Goal: Information Seeking & Learning: Learn about a topic

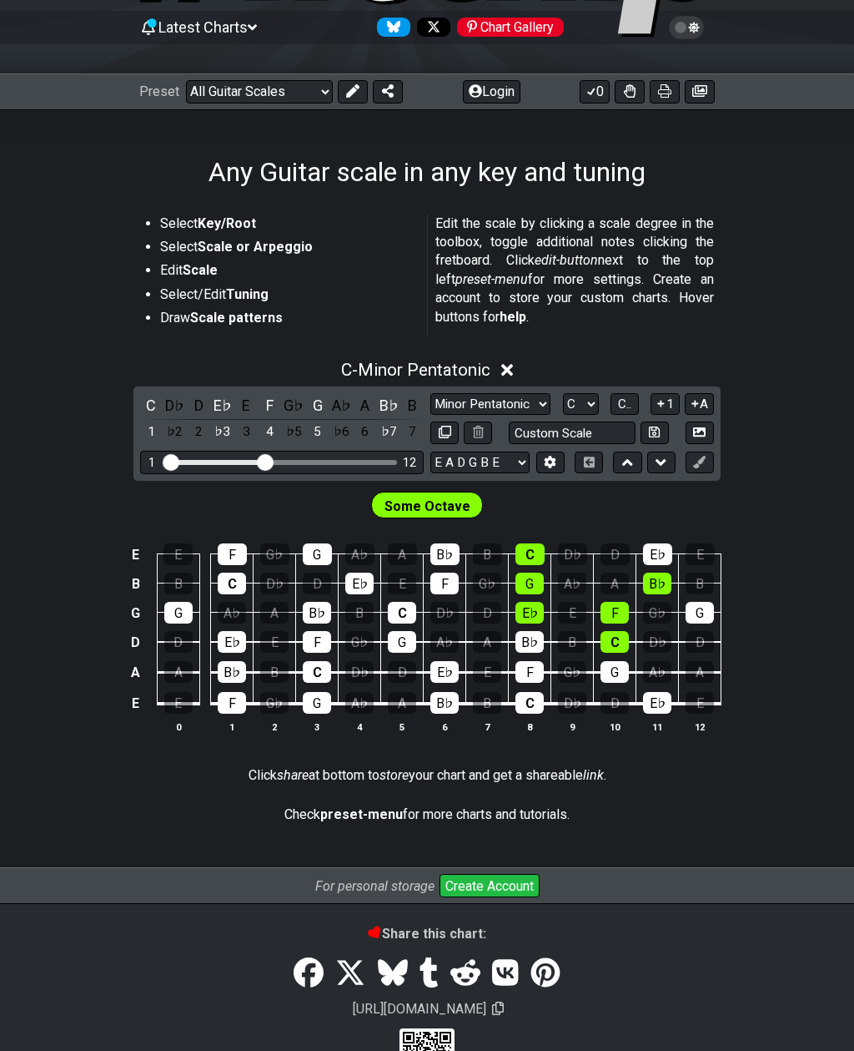
scroll to position [168, 0]
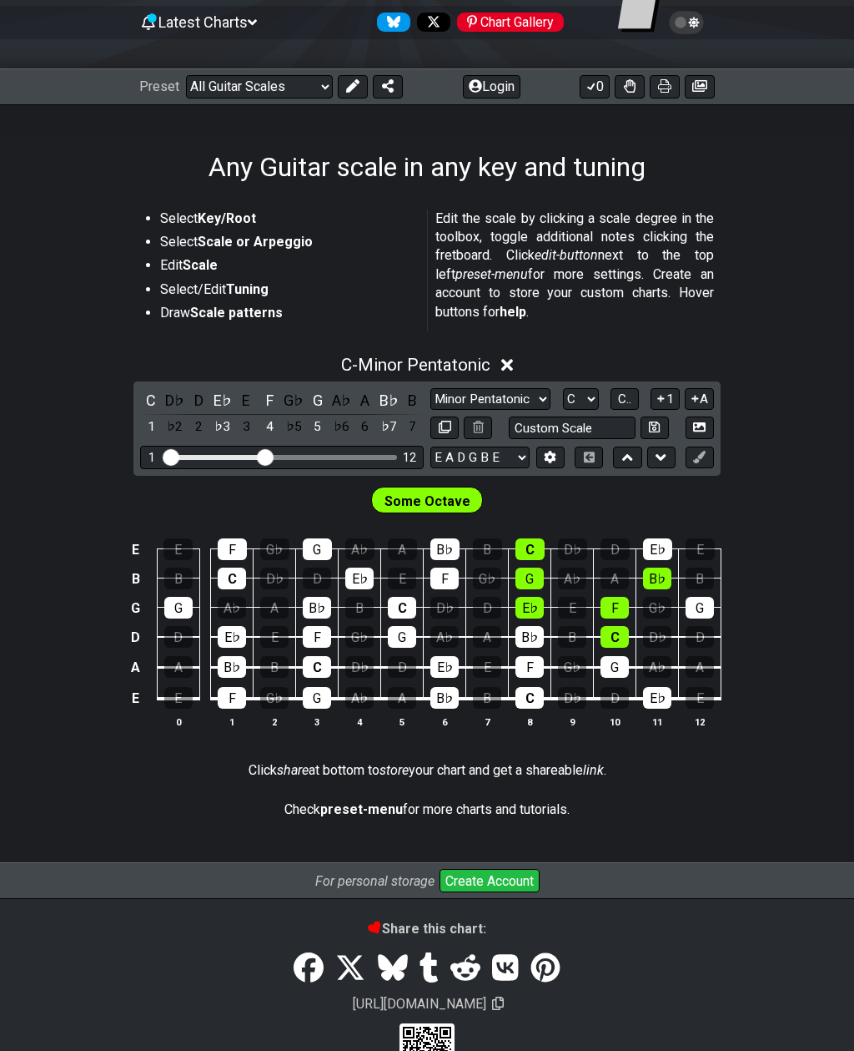
click at [602, 430] on input "Custom Scale" at bounding box center [572, 427] width 127 height 23
click at [532, 394] on select "Minor Pentatonic Root Minor Pentatonic Major Pentatonic Minor Blues Major Blues…" at bounding box center [491, 399] width 120 height 23
type input "Custom Scale"
select select "Mixolydian"
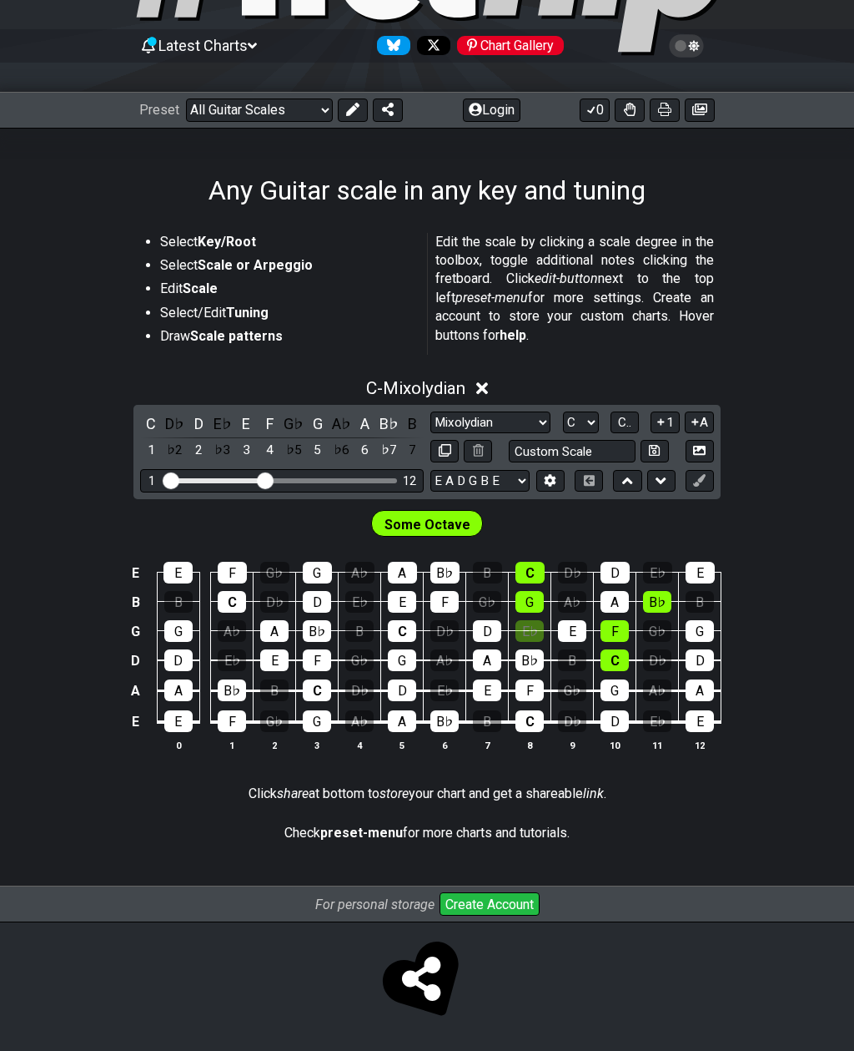
scroll to position [89, 0]
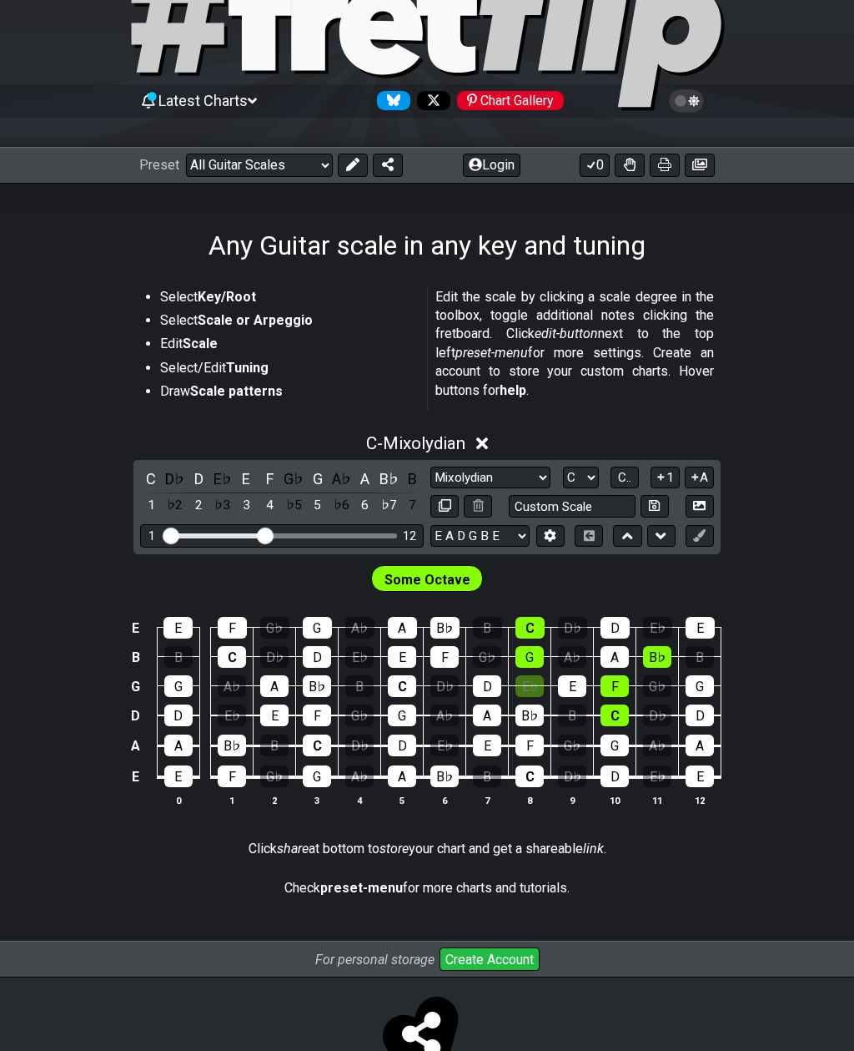
click at [341, 880] on strong "preset-menu" at bounding box center [361, 888] width 83 height 16
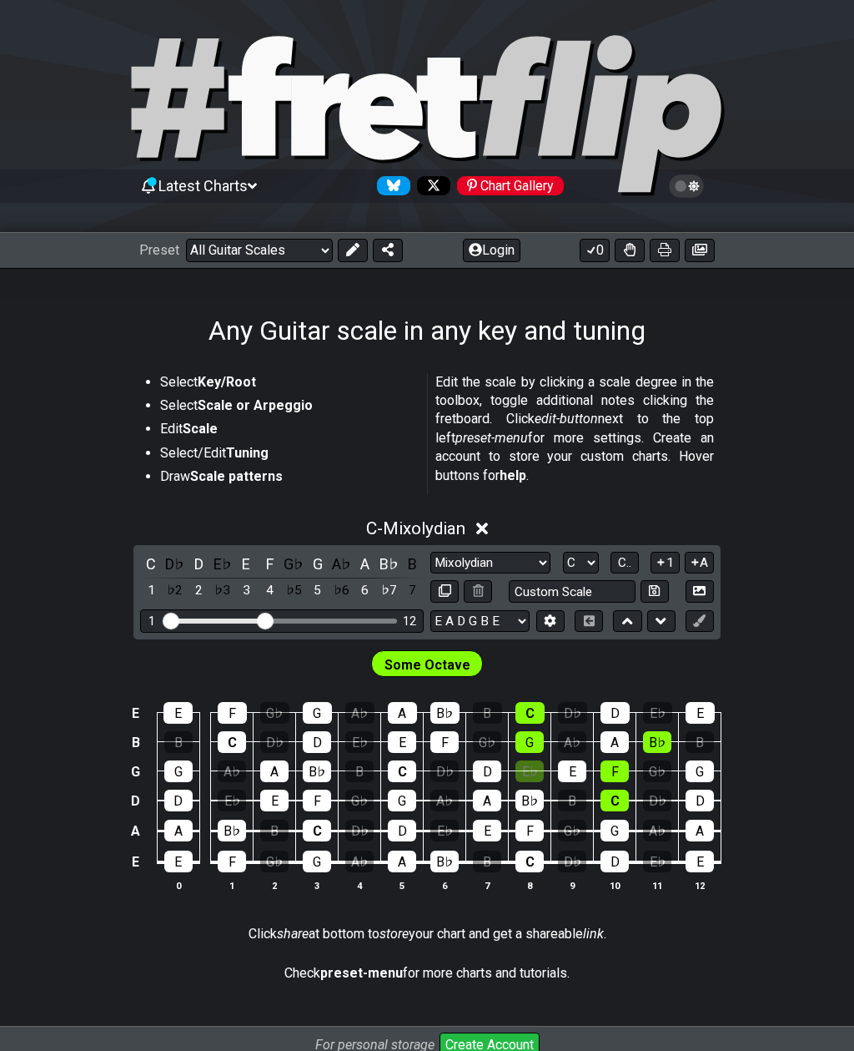
scroll to position [0, 0]
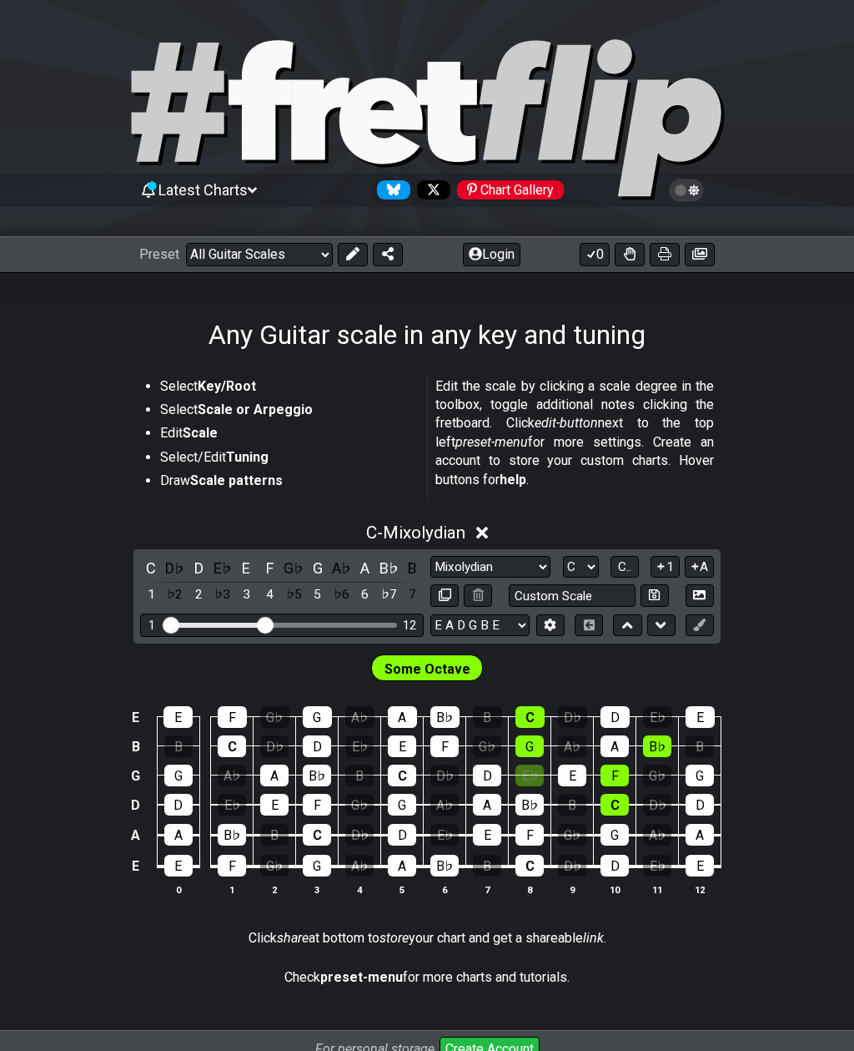
click at [693, 192] on icon at bounding box center [694, 190] width 11 height 12
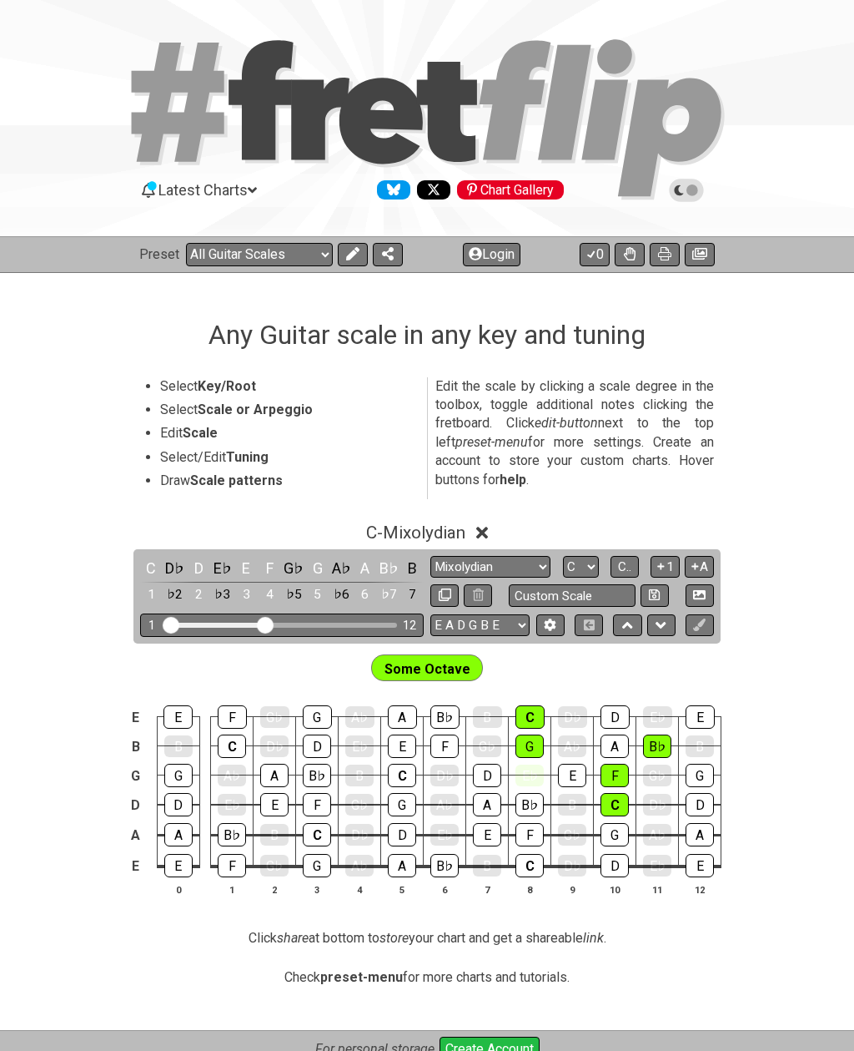
click at [685, 193] on icon at bounding box center [686, 190] width 15 height 15
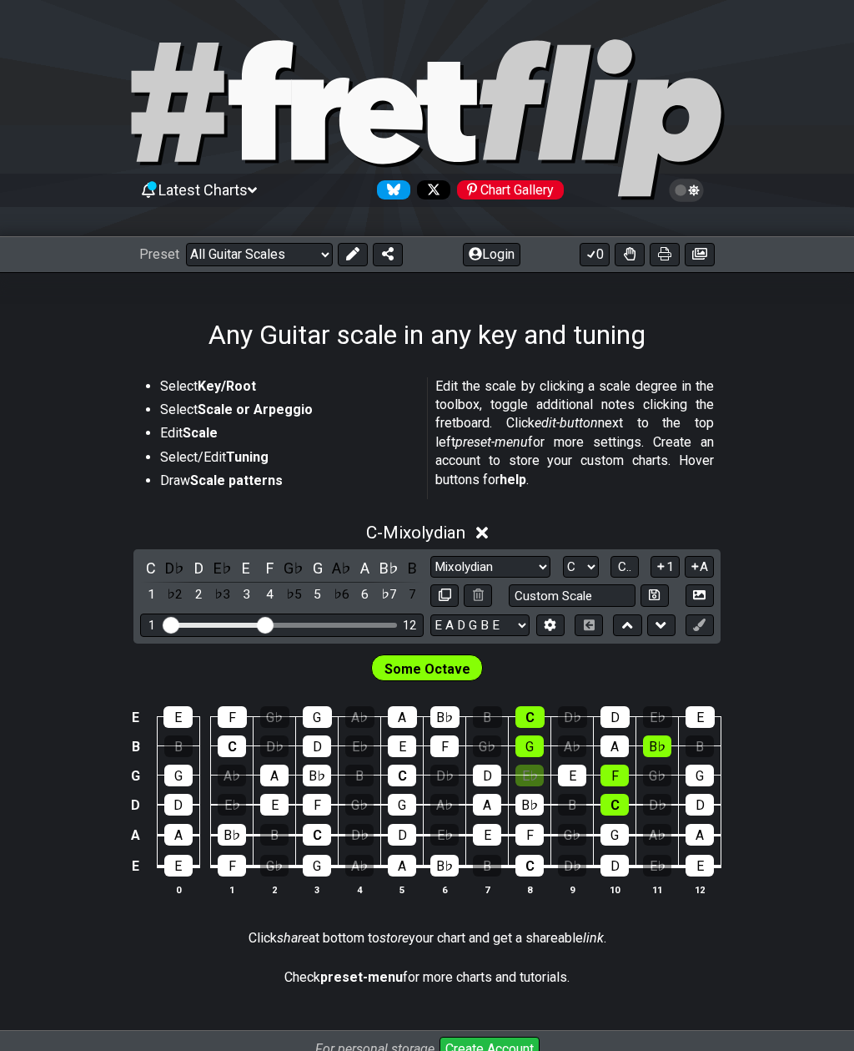
click at [248, 188] on span "Latest Charts" at bounding box center [203, 190] width 89 height 18
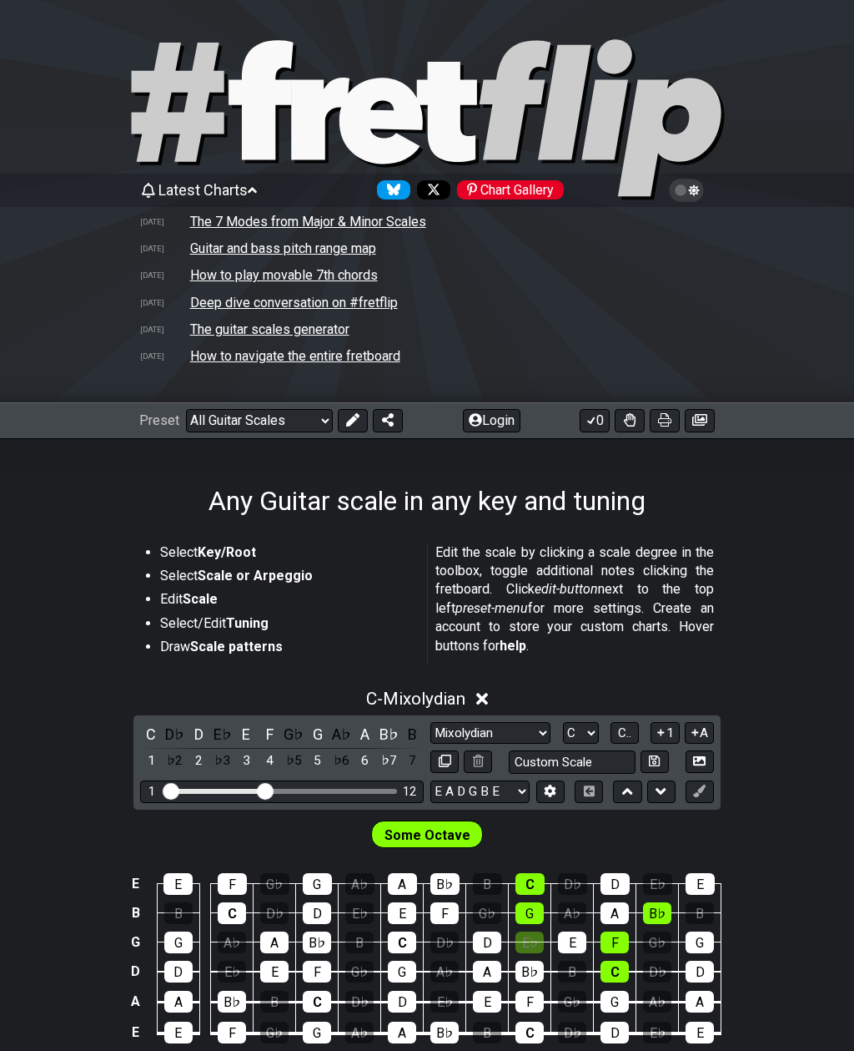
click at [236, 187] on span "Latest Charts" at bounding box center [203, 190] width 89 height 18
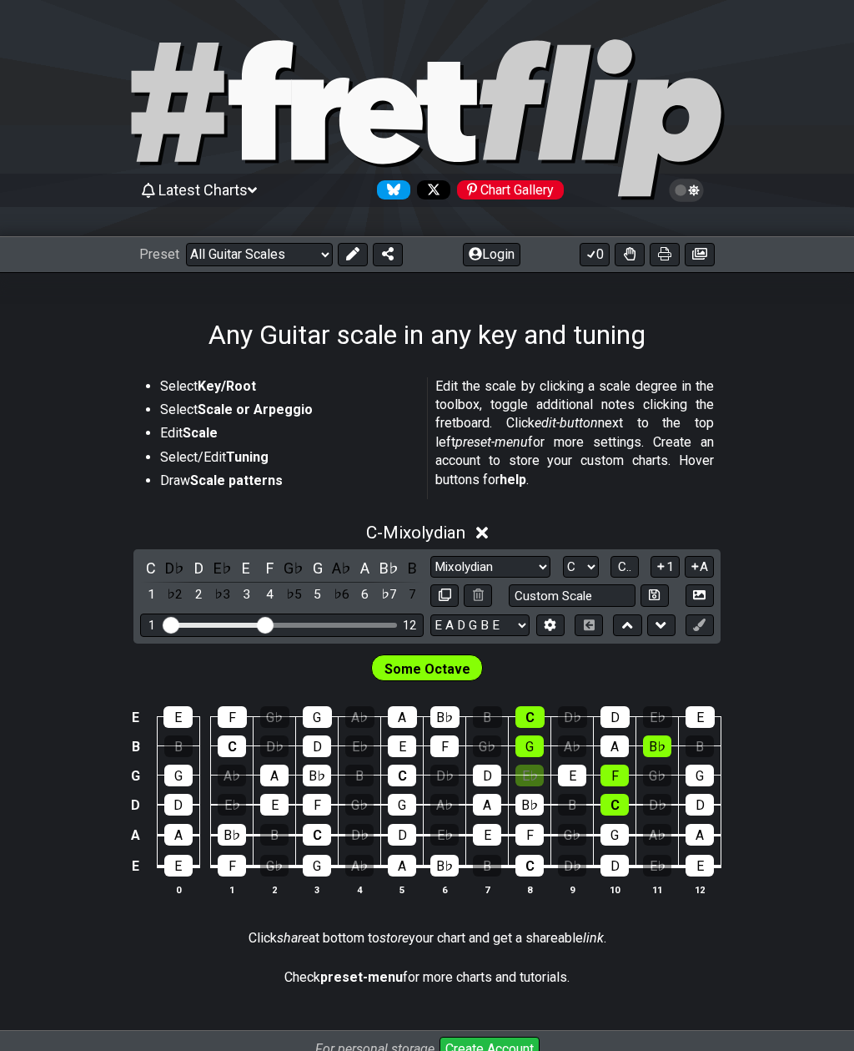
click at [406, 673] on span "Some Octave" at bounding box center [428, 669] width 86 height 24
click at [402, 665] on span "Some Octave" at bounding box center [428, 669] width 86 height 24
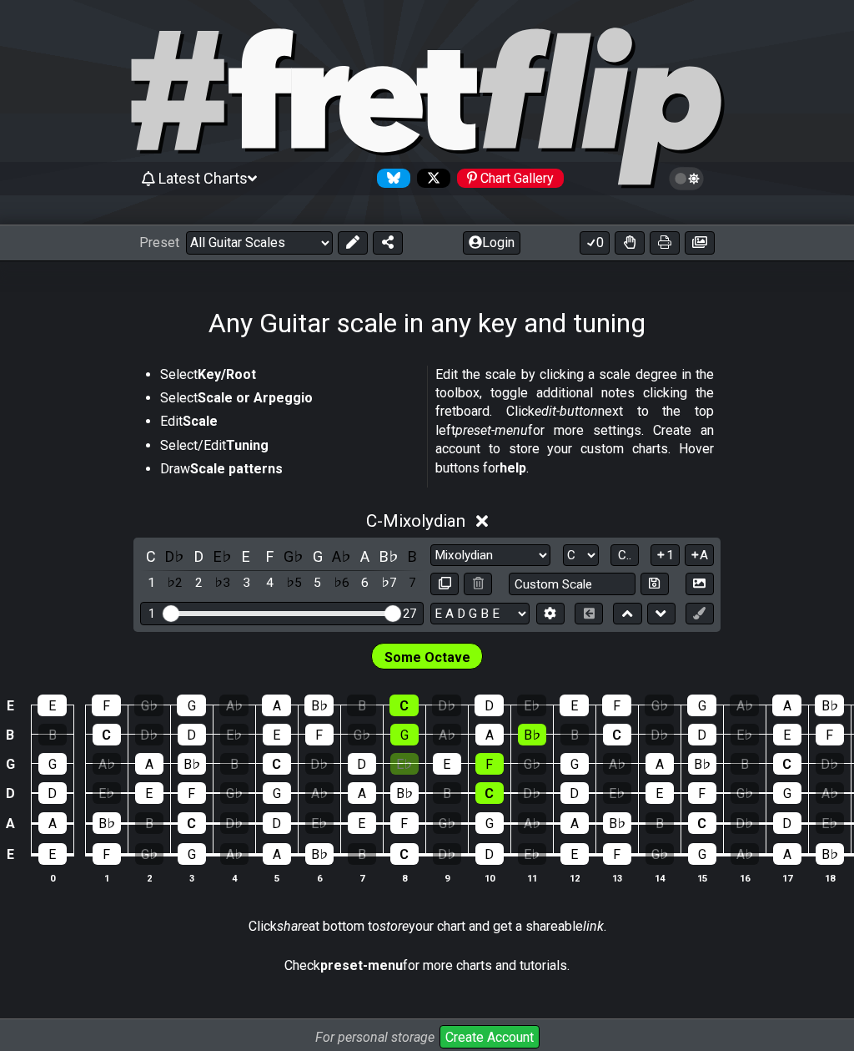
scroll to position [13, 0]
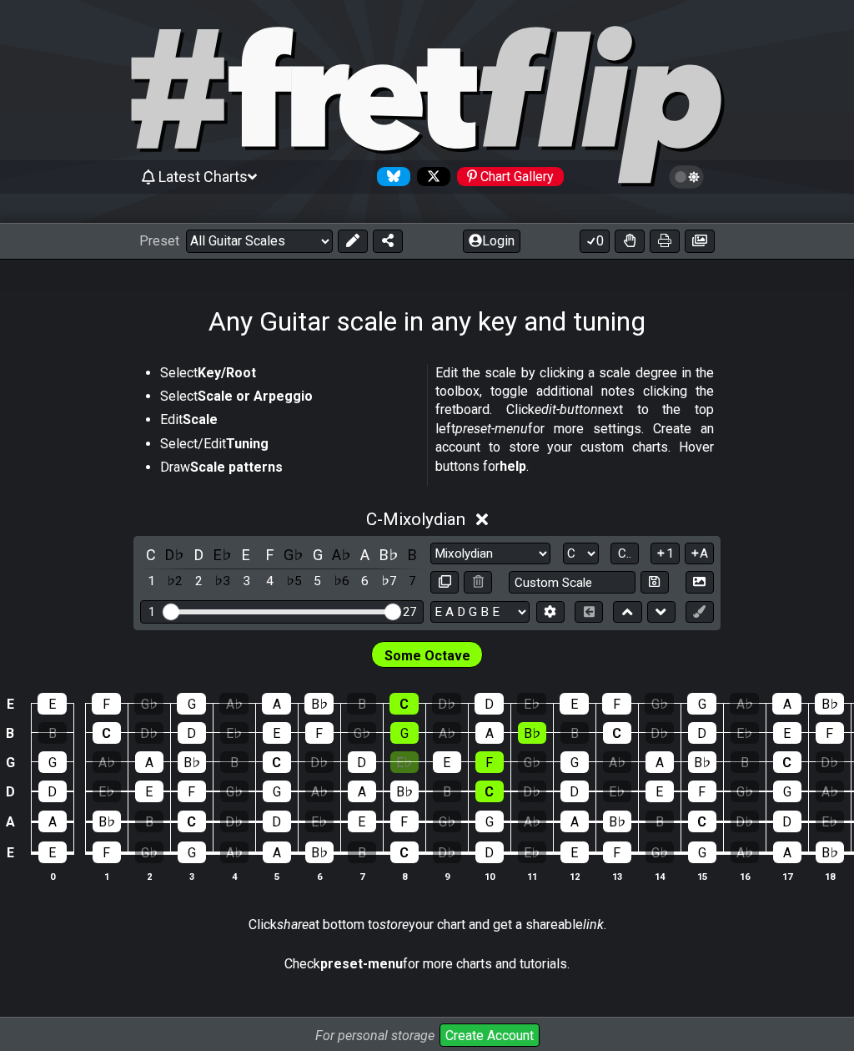
click at [306, 239] on select "Welcome to #fretflip! Initial Preset Custom Preset Minor Pentatonic Major Penta…" at bounding box center [259, 240] width 147 height 23
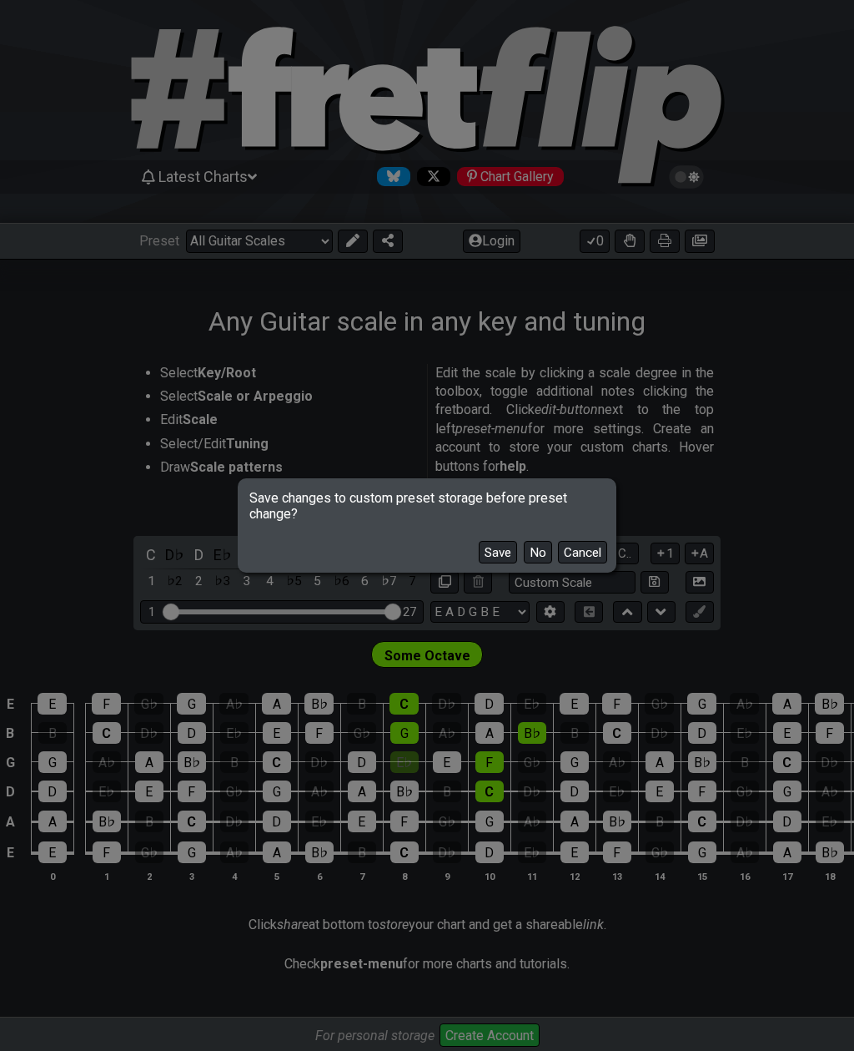
click at [533, 552] on button "No" at bounding box center [538, 552] width 28 height 23
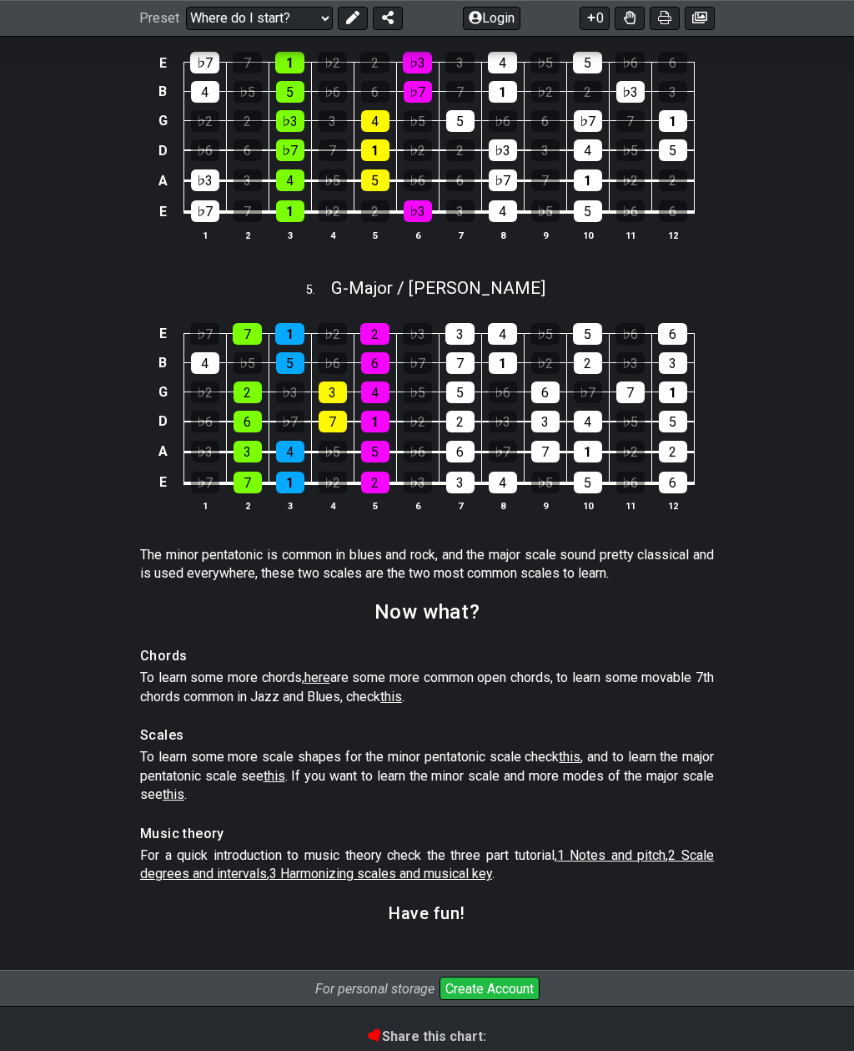
scroll to position [2196, 0]
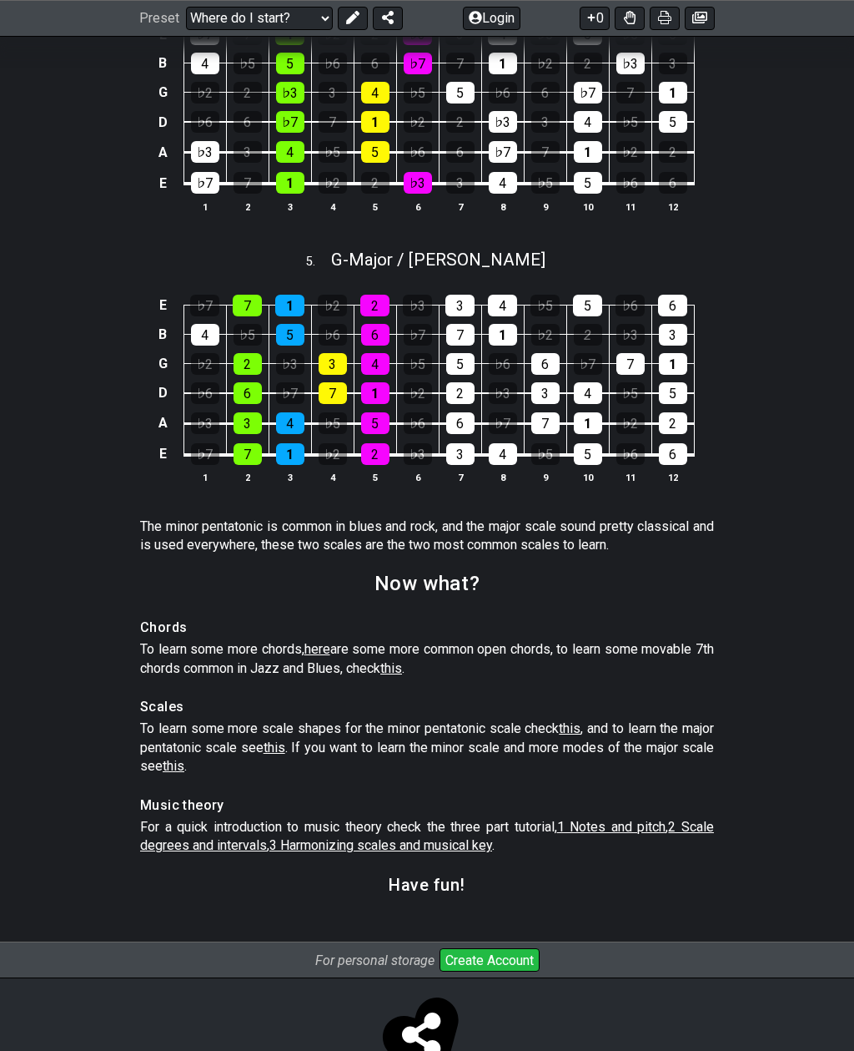
scroll to position [2229, 0]
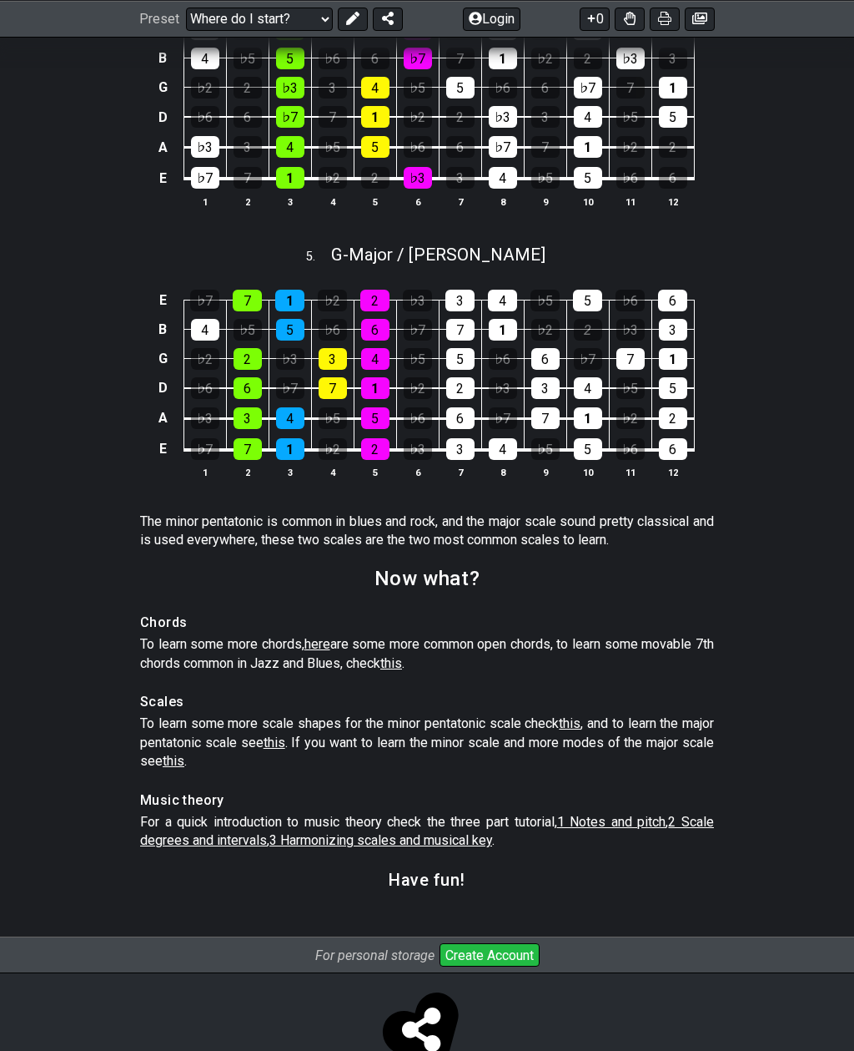
click at [581, 723] on span "this" at bounding box center [570, 723] width 22 height 16
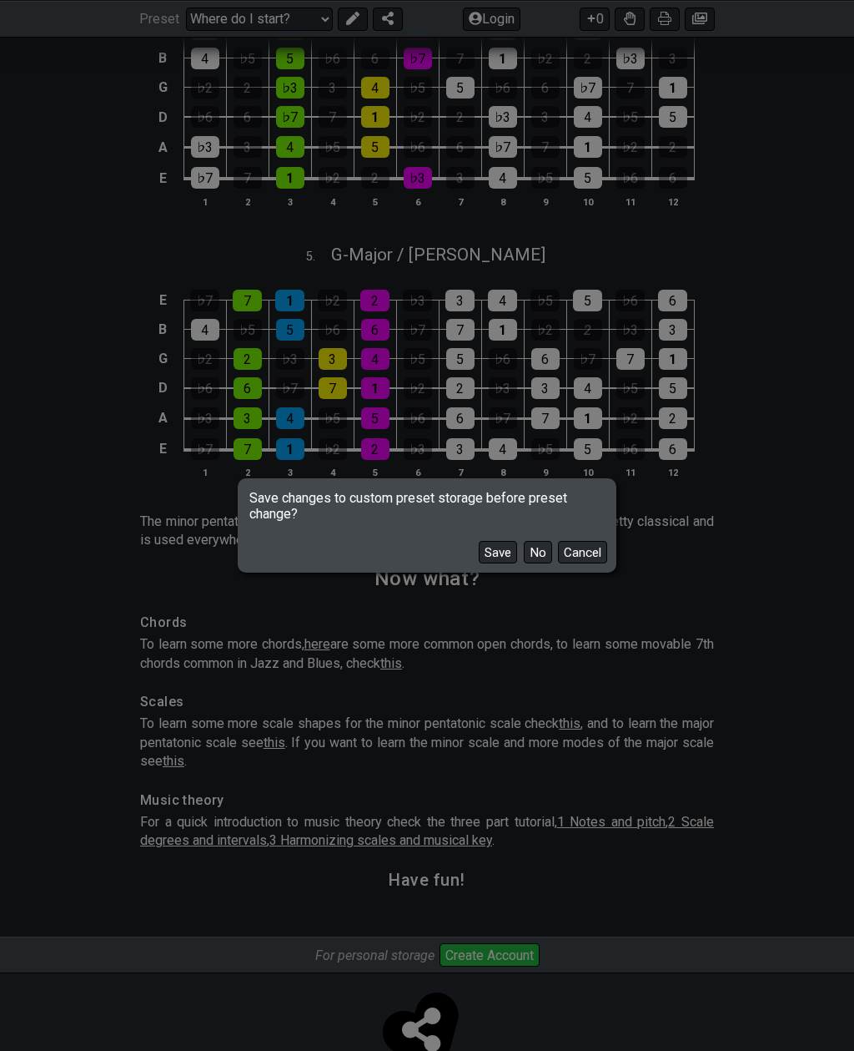
click at [543, 563] on button "No" at bounding box center [538, 552] width 28 height 23
select select "/minor-pentatonic"
select select "C"
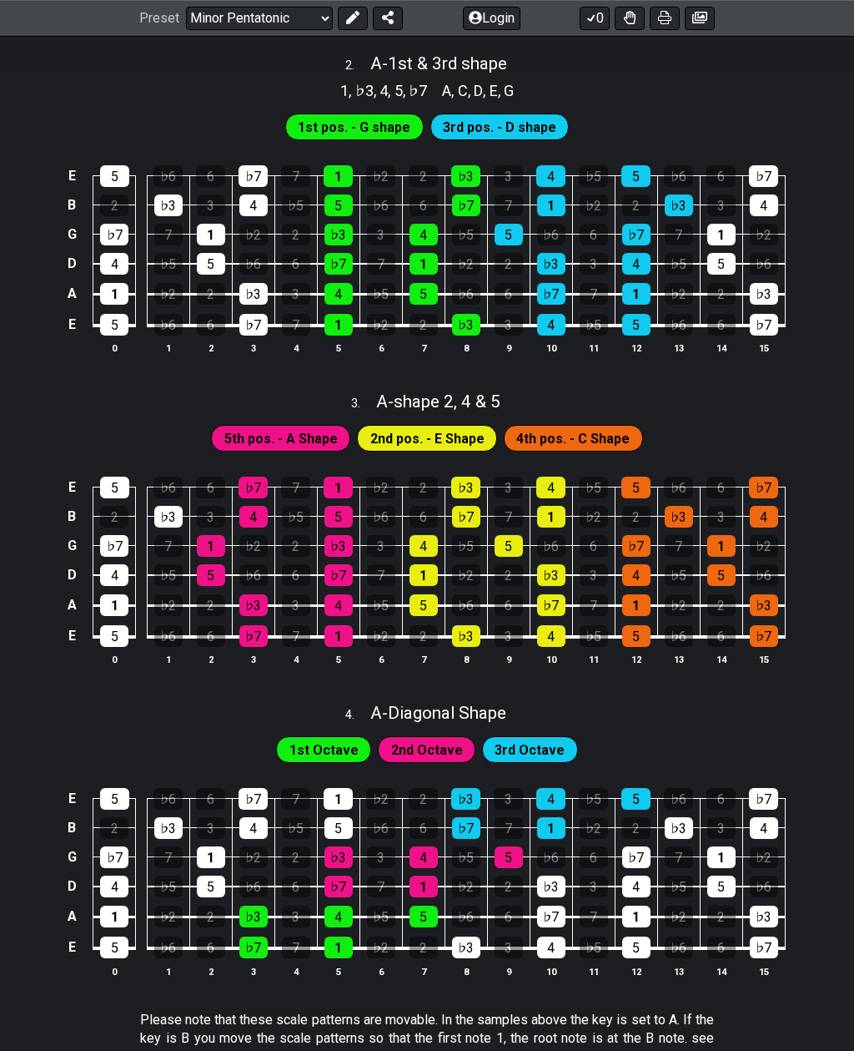
scroll to position [718, 0]
